Goal: Find specific page/section: Find specific page/section

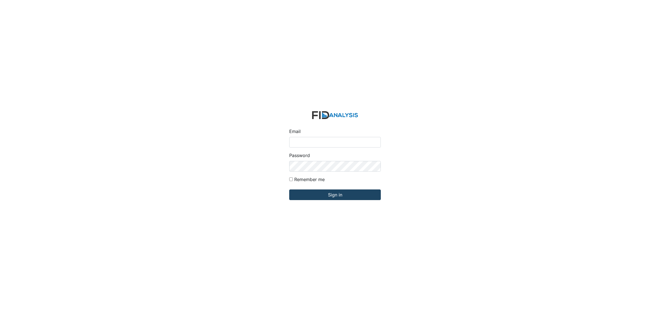
type input "[EMAIL_ADDRESS][DOMAIN_NAME]"
click at [338, 199] on input "Sign in" at bounding box center [335, 194] width 92 height 11
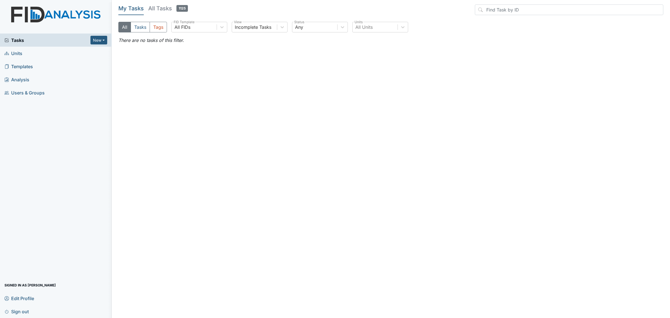
click at [18, 56] on span "Units" at bounding box center [13, 53] width 18 height 9
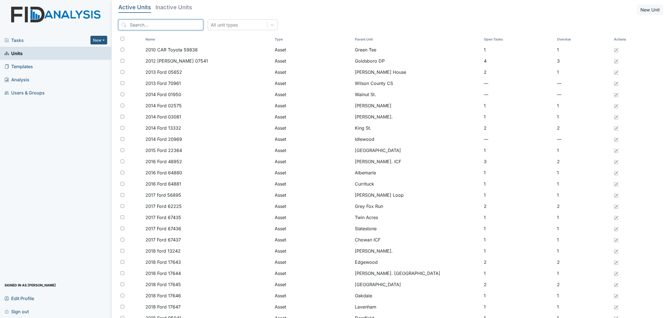
click at [165, 27] on input "search" at bounding box center [160, 25] width 85 height 11
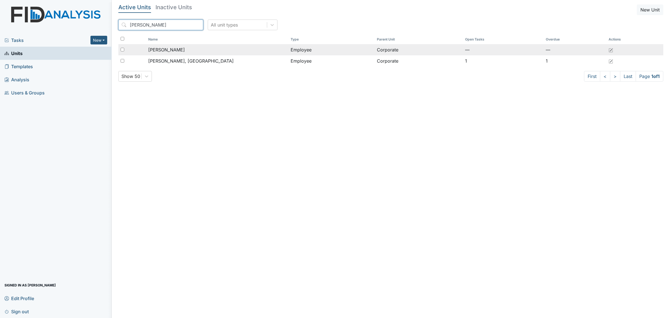
type input "morris"
click at [177, 48] on div "Morris, Byron" at bounding box center [217, 49] width 138 height 7
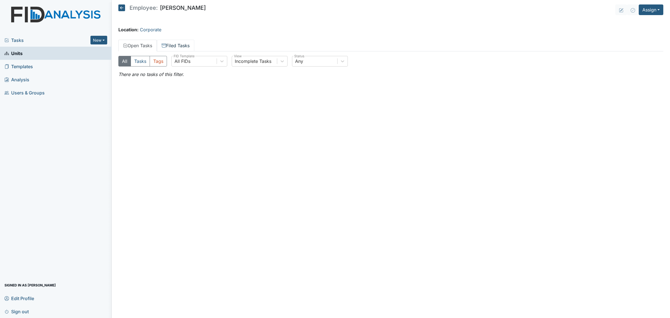
click at [191, 47] on link "Filed Tasks" at bounding box center [175, 46] width 37 height 12
click at [133, 48] on link "Open Tasks" at bounding box center [137, 46] width 39 height 12
click at [123, 8] on icon at bounding box center [121, 7] width 7 height 7
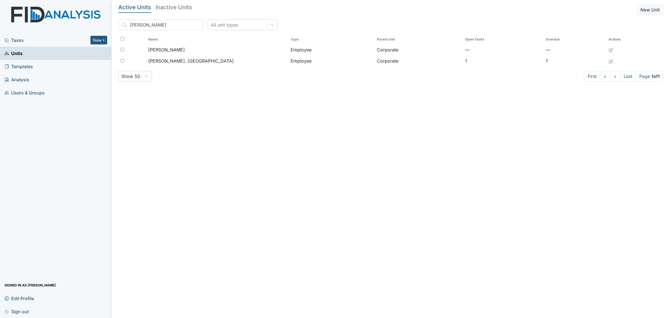
click at [48, 52] on link "Units" at bounding box center [56, 53] width 112 height 13
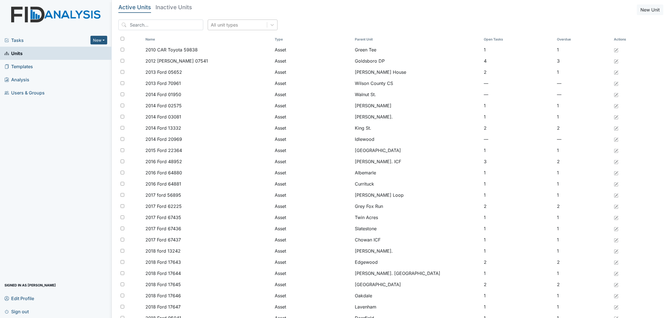
click at [234, 28] on div "All unit types" at bounding box center [237, 25] width 59 height 10
click at [170, 26] on input "search" at bounding box center [160, 25] width 85 height 11
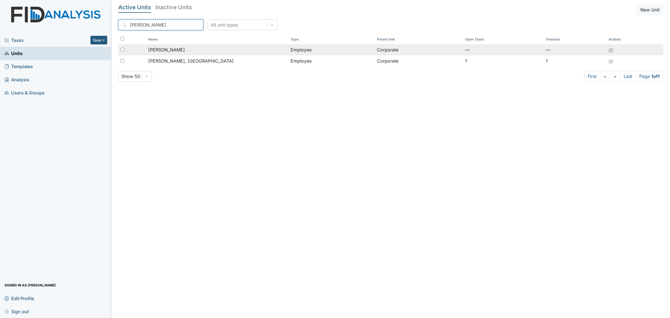
type input "morris"
click at [172, 48] on span "Morris, Byron" at bounding box center [166, 49] width 37 height 7
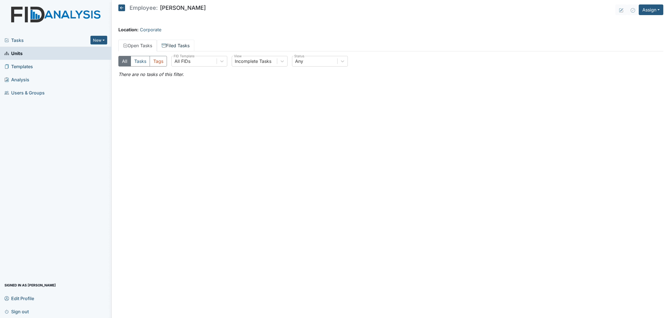
click at [185, 42] on link "Filed Tasks" at bounding box center [175, 46] width 37 height 12
click at [130, 47] on link "Open Tasks" at bounding box center [137, 46] width 39 height 12
